Goal: Ask a question

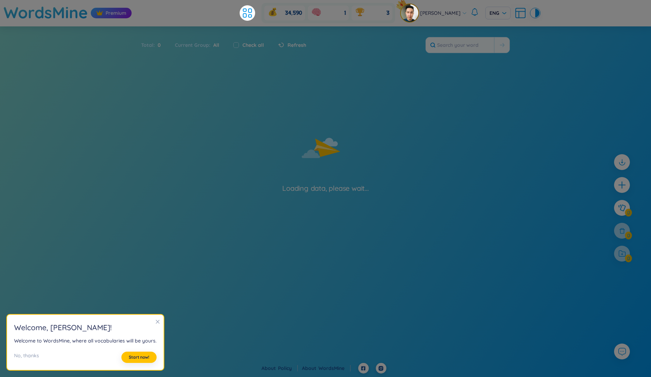
click at [87, 116] on div "Loading data, please wait..." at bounding box center [325, 135] width 651 height 115
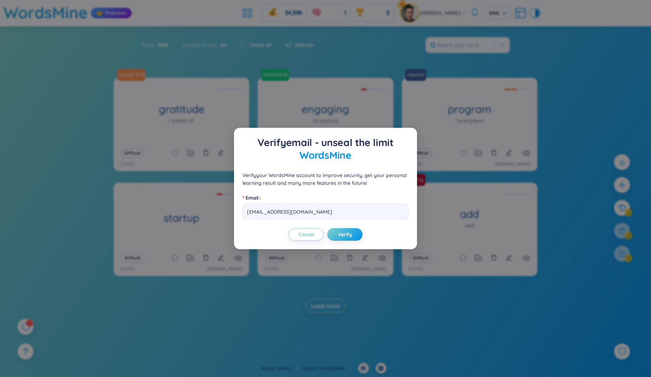
click at [87, 116] on div "Verify email - unseal the limit WordsMine Verify your WordsMine account to impr…" at bounding box center [325, 188] width 651 height 377
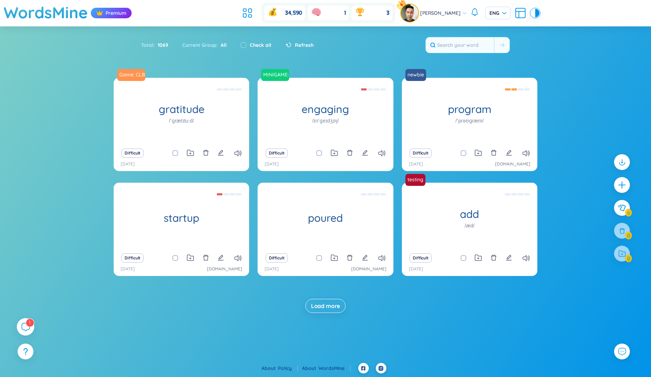
click at [22, 328] on icon at bounding box center [26, 327] width 8 height 8
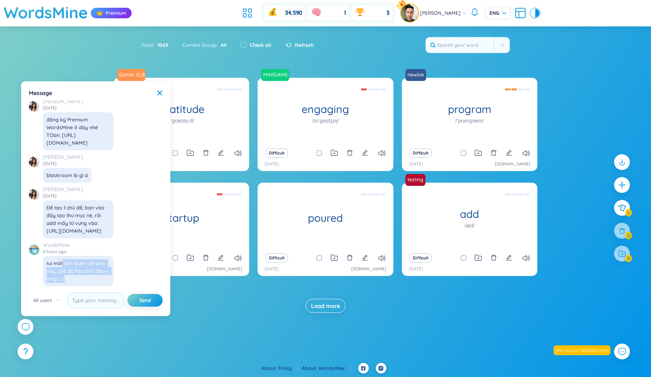
drag, startPoint x: 62, startPoint y: 263, endPoint x: 78, endPoint y: 276, distance: 20.3
click at [78, 276] on div "tui mới làm quen với web này, chế độ học từ ở đâu v mng ;-;?" at bounding box center [77, 270] width 63 height 23
click at [63, 272] on div "tui mới làm quen với web này, chế độ học từ ở đâu v mng ;-;?" at bounding box center [77, 270] width 63 height 23
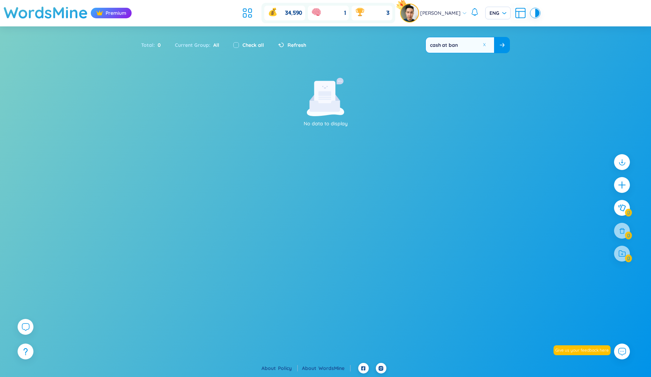
type input "cash at bank"
